Goal: Information Seeking & Learning: Learn about a topic

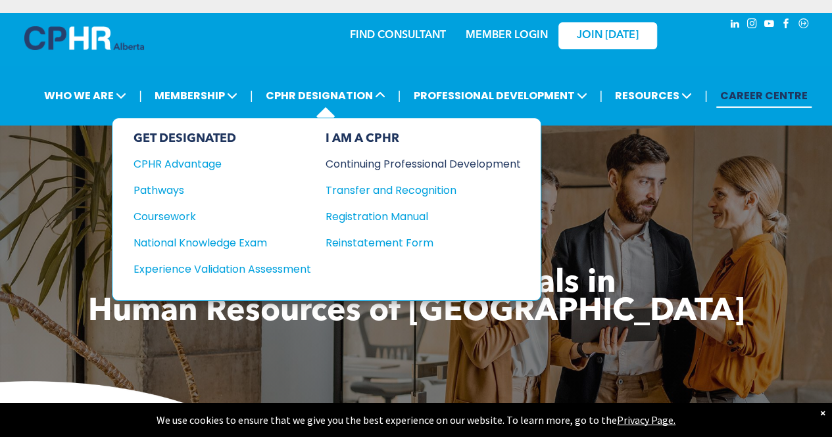
click at [456, 156] on div "Continuing Professional Development" at bounding box center [414, 164] width 176 height 16
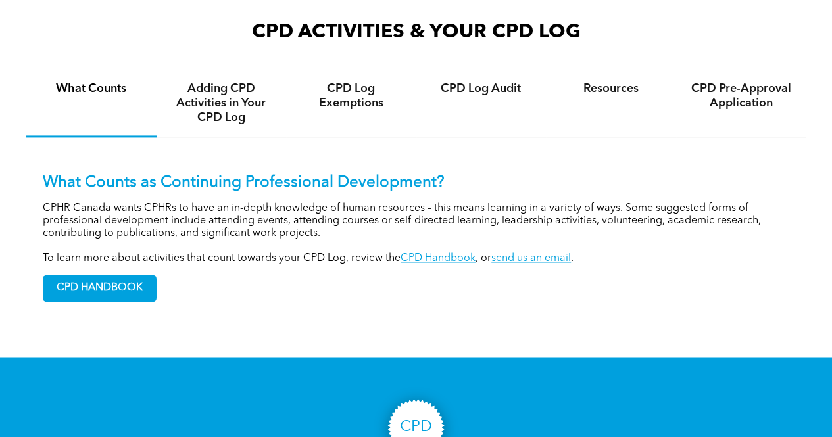
scroll to position [855, 0]
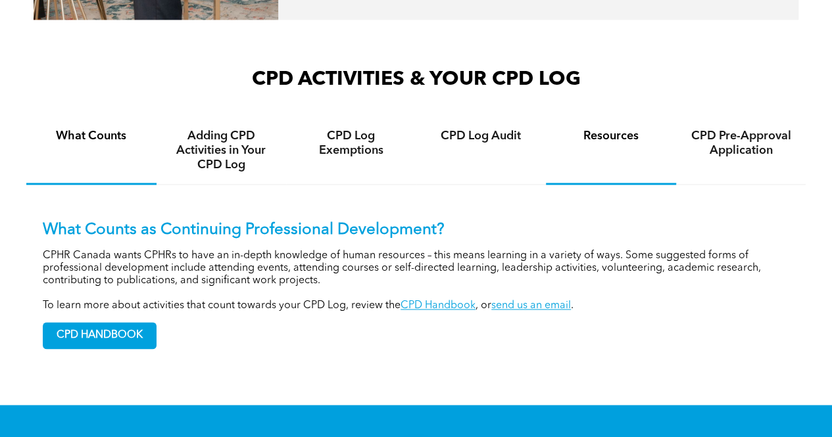
click at [614, 135] on div "Resources" at bounding box center [611, 151] width 130 height 68
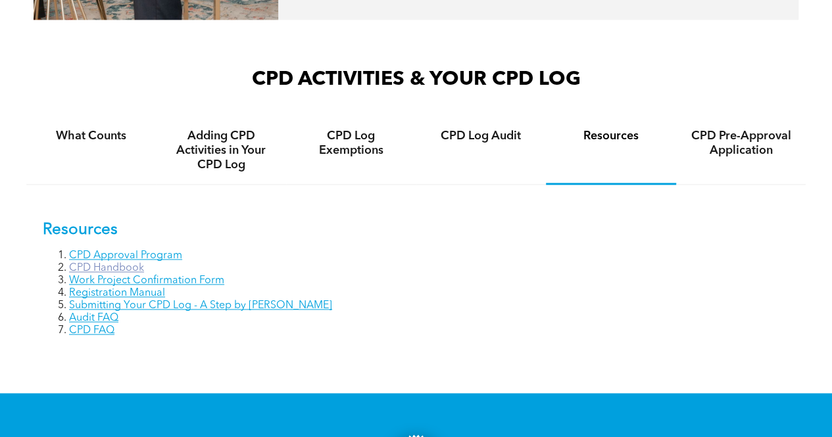
click at [101, 263] on link "CPD Handbook" at bounding box center [106, 268] width 75 height 11
click at [104, 326] on link "CPD FAQ" at bounding box center [91, 331] width 45 height 11
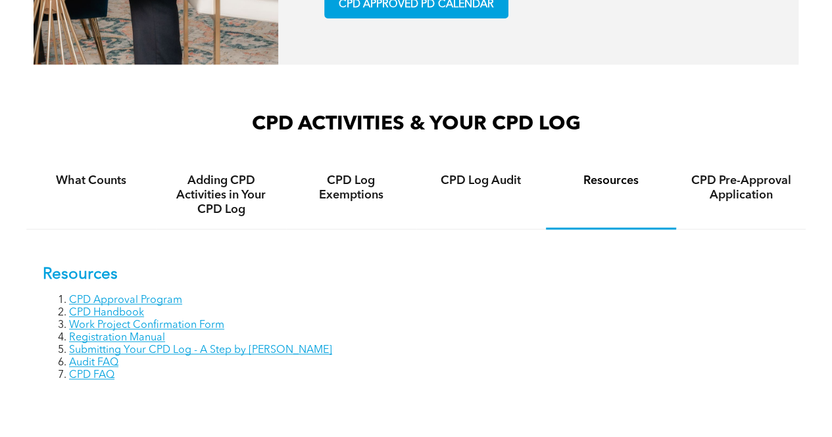
scroll to position [787, 0]
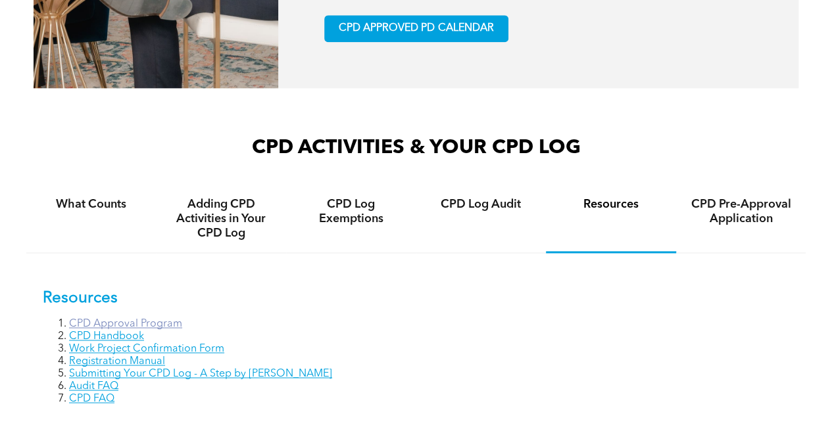
click at [105, 319] on link "CPD Approval Program" at bounding box center [125, 324] width 113 height 11
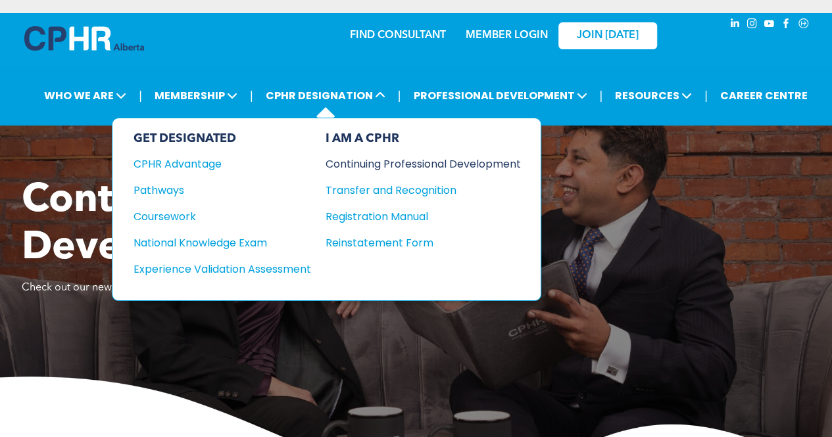
click at [387, 156] on div "Continuing Professional Development" at bounding box center [414, 164] width 176 height 16
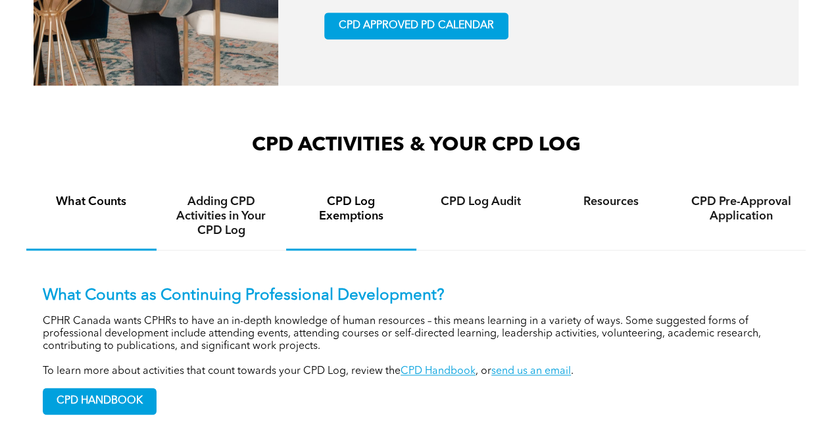
scroll to position [855, 0]
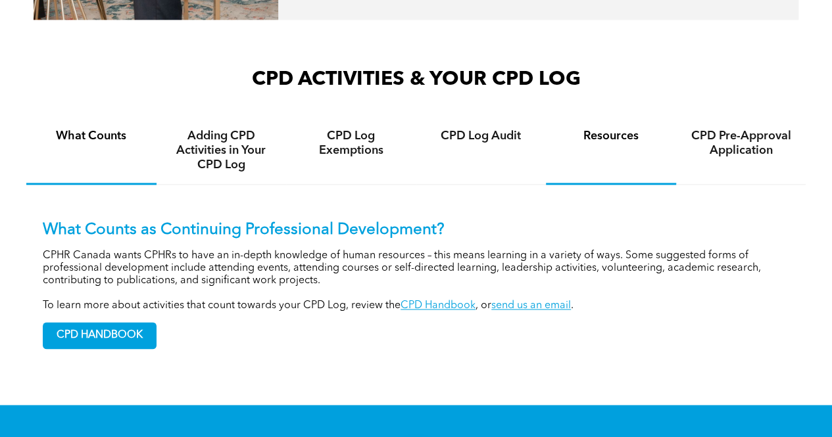
click at [604, 129] on h4 "Resources" at bounding box center [611, 136] width 107 height 14
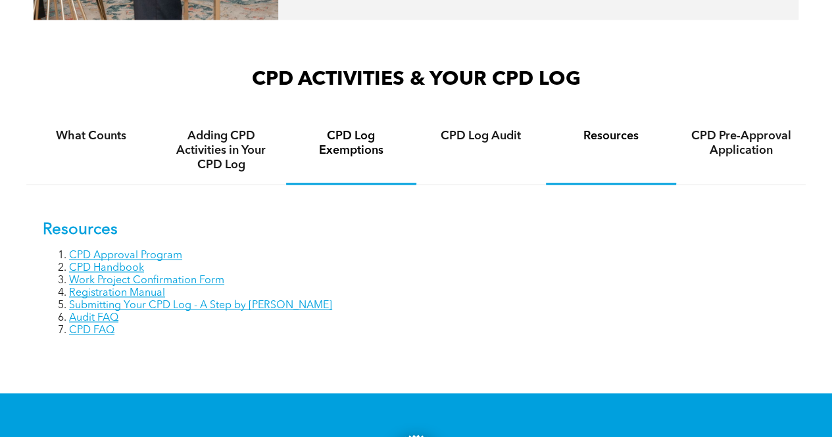
click at [345, 139] on h4 "CPD Log Exemptions" at bounding box center [351, 143] width 107 height 29
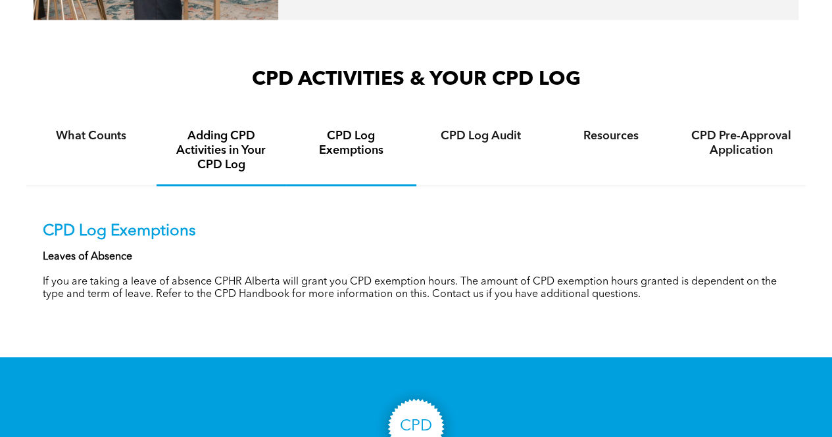
click at [235, 143] on h4 "Adding CPD Activities in Your CPD Log" at bounding box center [221, 150] width 107 height 43
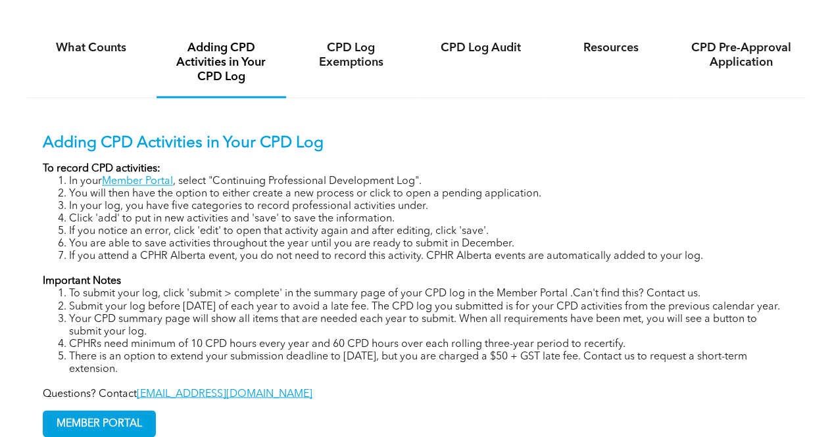
scroll to position [987, 0]
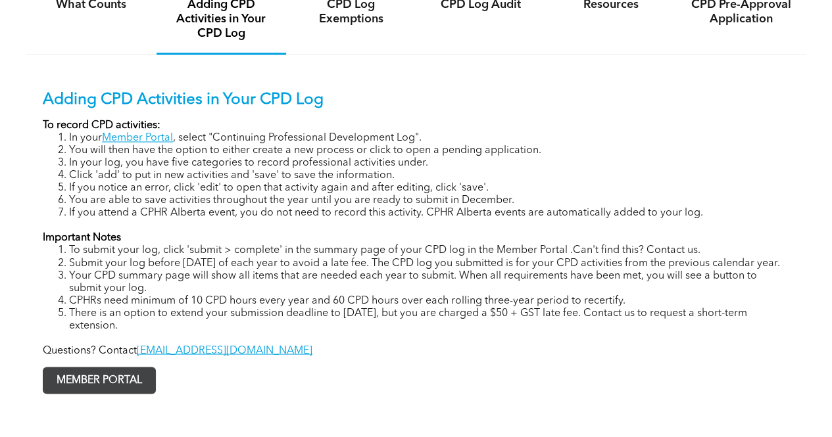
click at [128, 382] on span "MEMBER PORTAL" at bounding box center [99, 381] width 112 height 26
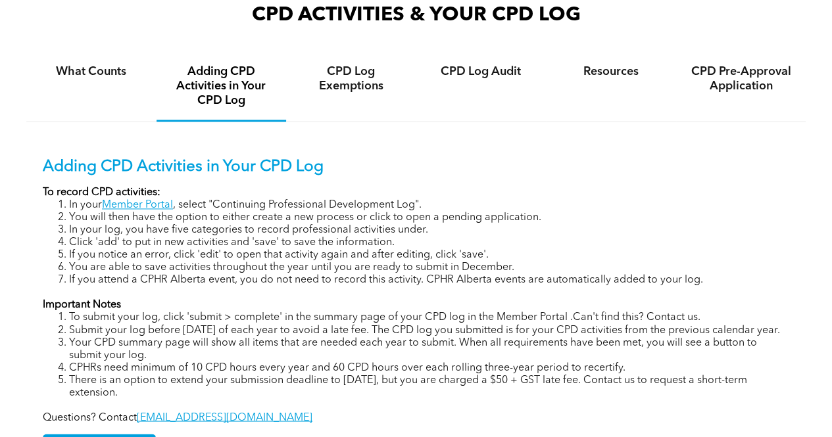
scroll to position [855, 0]
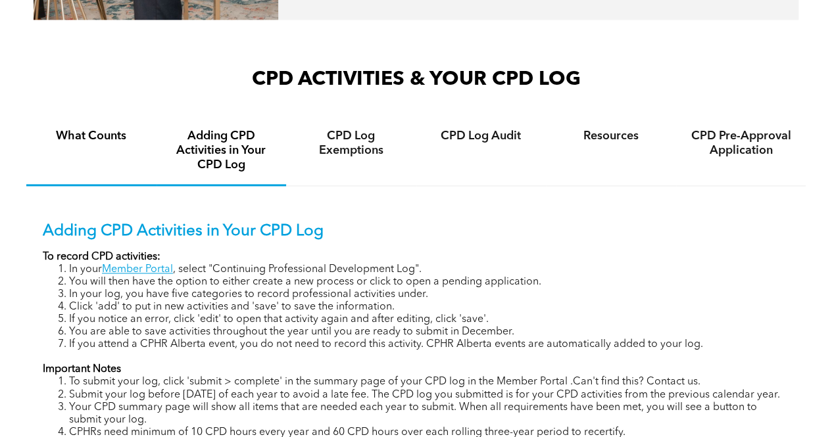
click at [96, 129] on h4 "What Counts" at bounding box center [91, 136] width 107 height 14
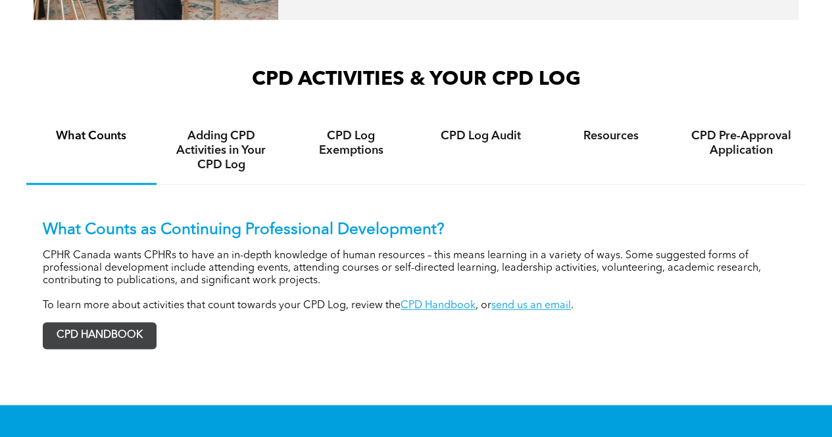
click at [93, 326] on span "CPD HANDBOOK" at bounding box center [99, 336] width 112 height 26
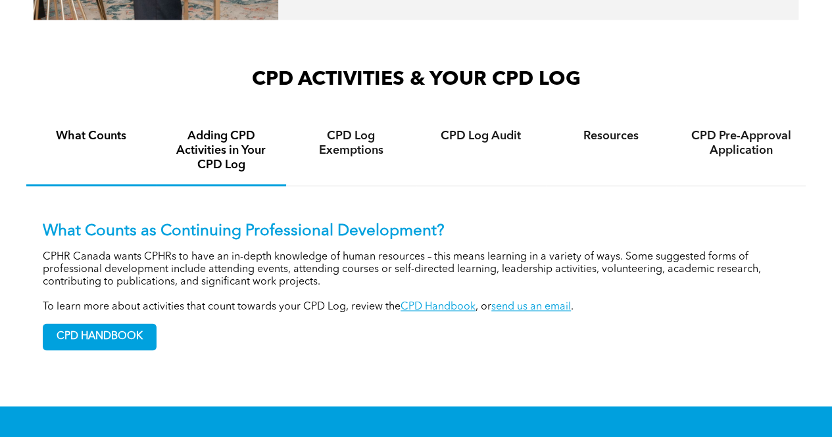
click at [233, 132] on h4 "Adding CPD Activities in Your CPD Log" at bounding box center [221, 150] width 107 height 43
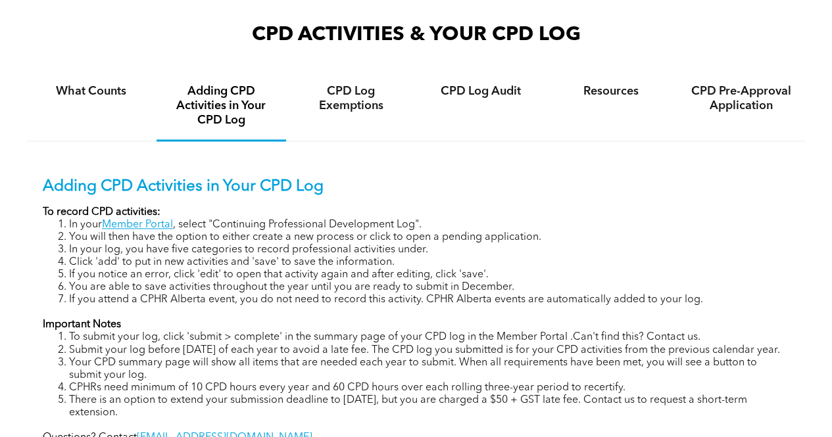
scroll to position [921, 0]
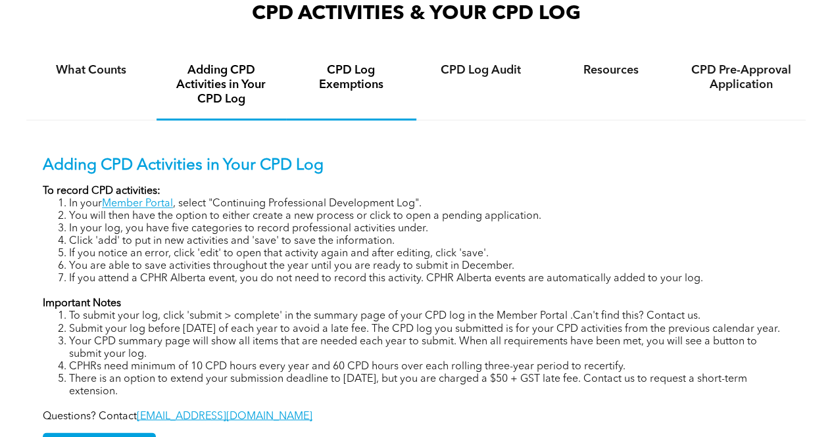
click at [368, 64] on h4 "CPD Log Exemptions" at bounding box center [351, 77] width 107 height 29
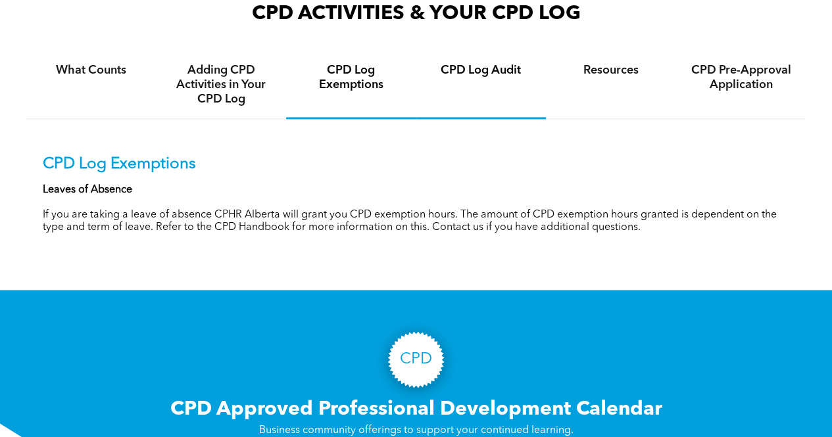
click at [462, 63] on h4 "CPD Log Audit" at bounding box center [481, 70] width 107 height 14
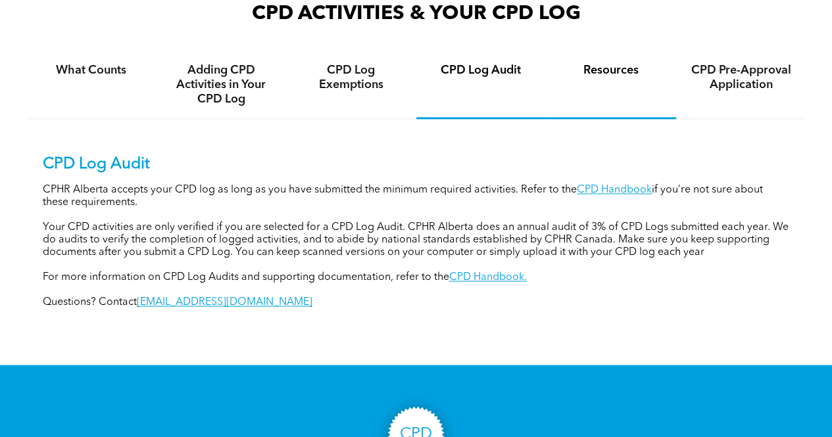
click at [608, 63] on h4 "Resources" at bounding box center [611, 70] width 107 height 14
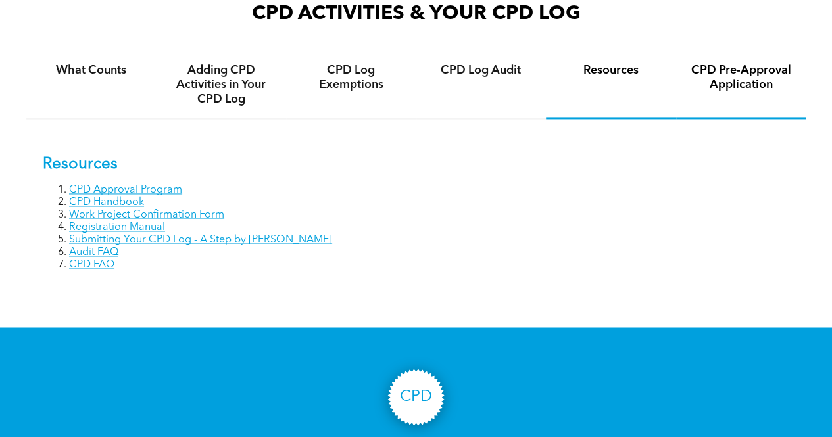
click at [722, 78] on h4 "CPD Pre-Approval Application" at bounding box center [741, 77] width 107 height 29
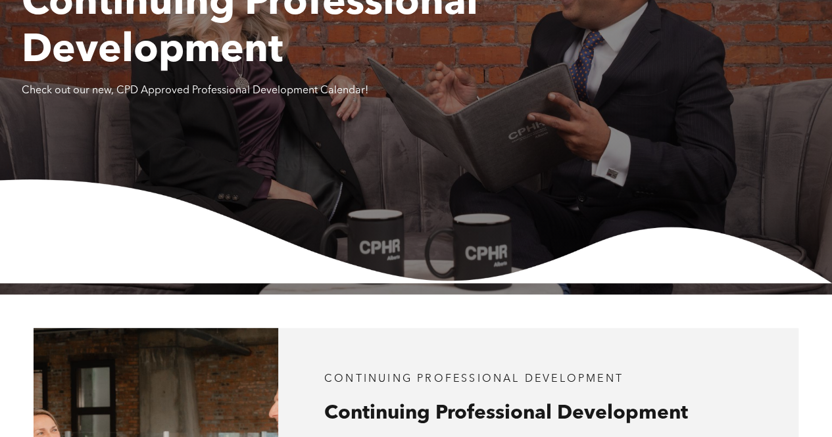
scroll to position [0, 0]
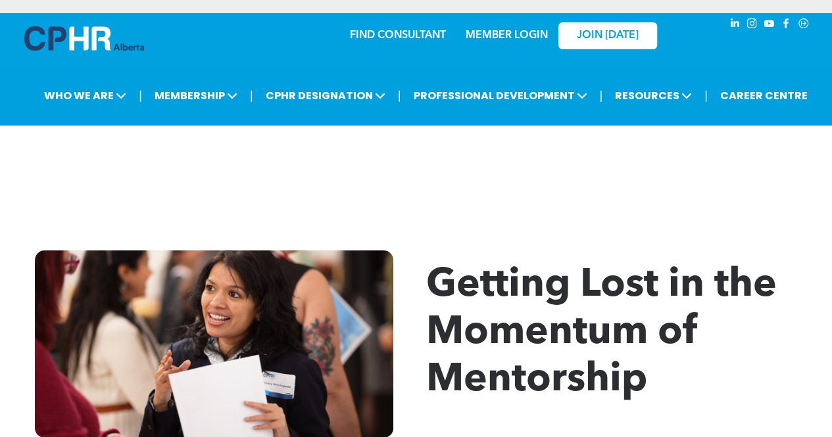
click at [34, 158] on div at bounding box center [415, 168] width 779 height 66
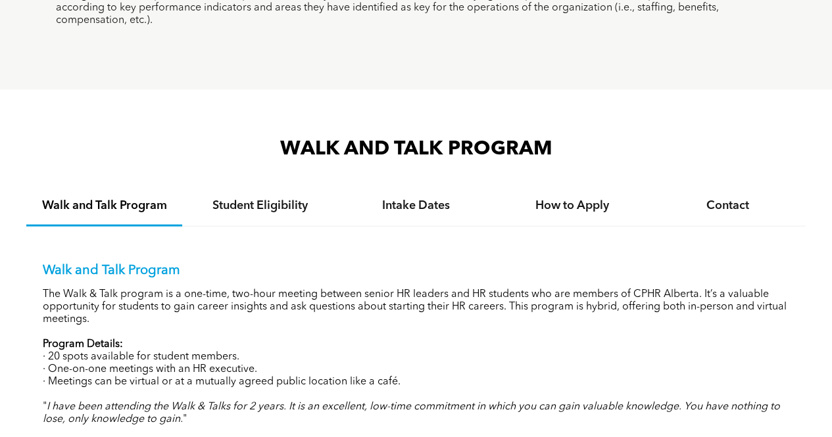
scroll to position [1184, 0]
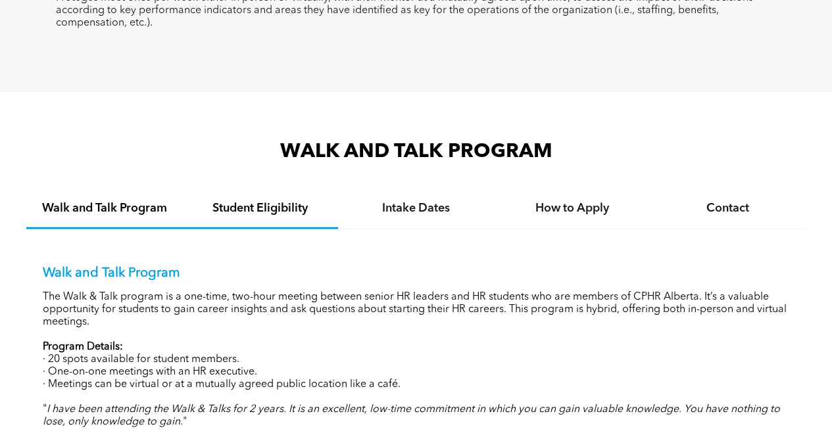
click at [247, 202] on h4 "Student Eligibility" at bounding box center [260, 208] width 132 height 14
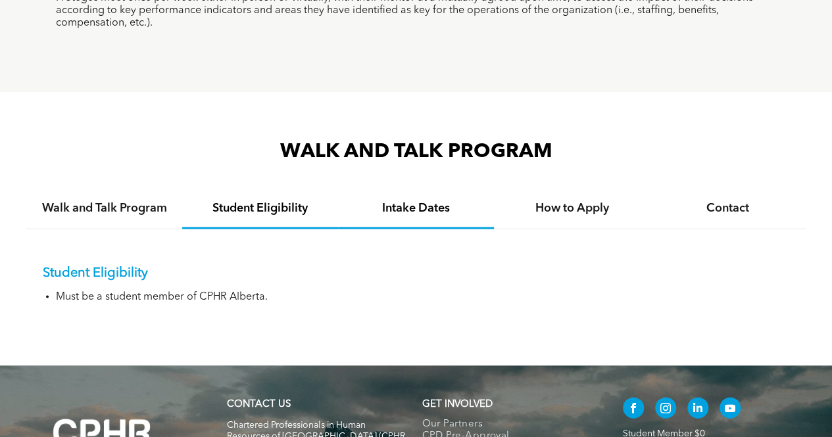
click at [455, 201] on h4 "Intake Dates" at bounding box center [416, 208] width 132 height 14
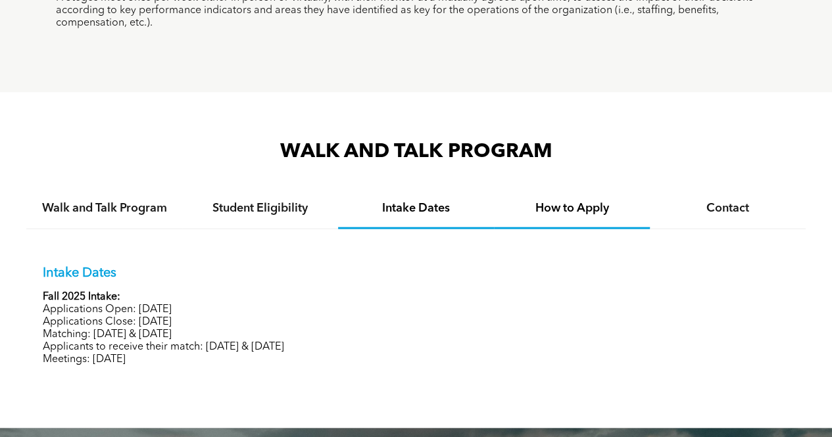
click at [583, 201] on h4 "How to Apply" at bounding box center [572, 208] width 132 height 14
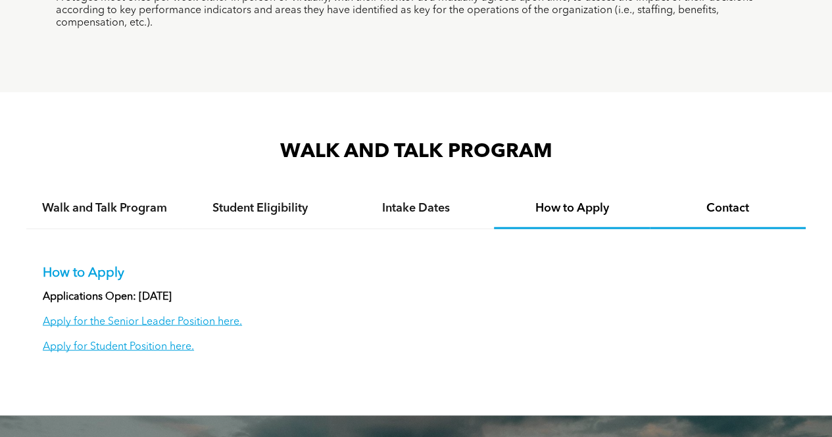
click at [746, 201] on h4 "Contact" at bounding box center [728, 208] width 132 height 14
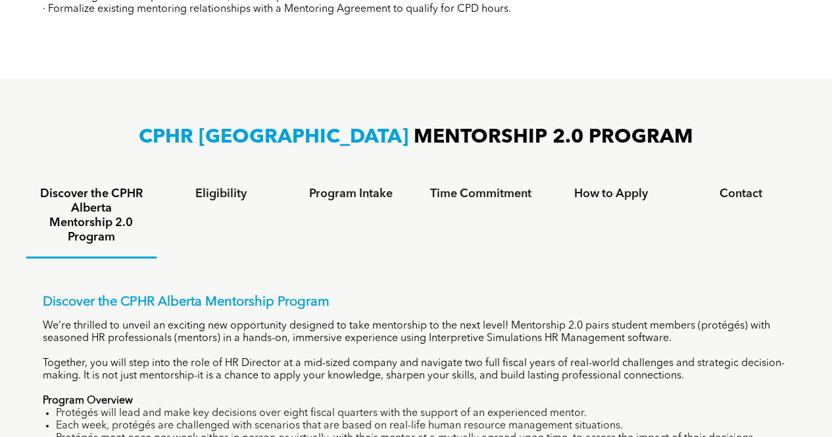
scroll to position [723, 0]
